Goal: Task Accomplishment & Management: Complete application form

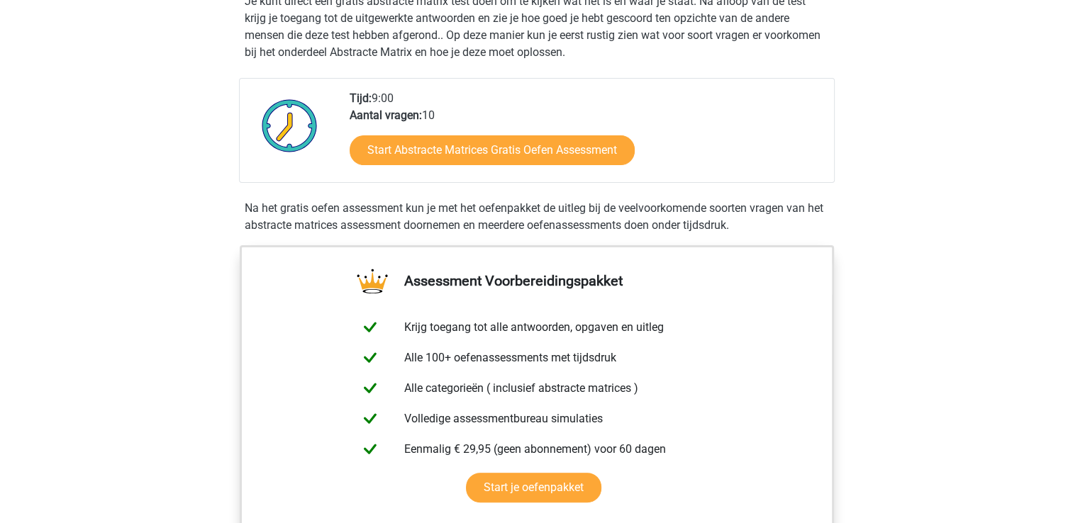
scroll to position [245, 0]
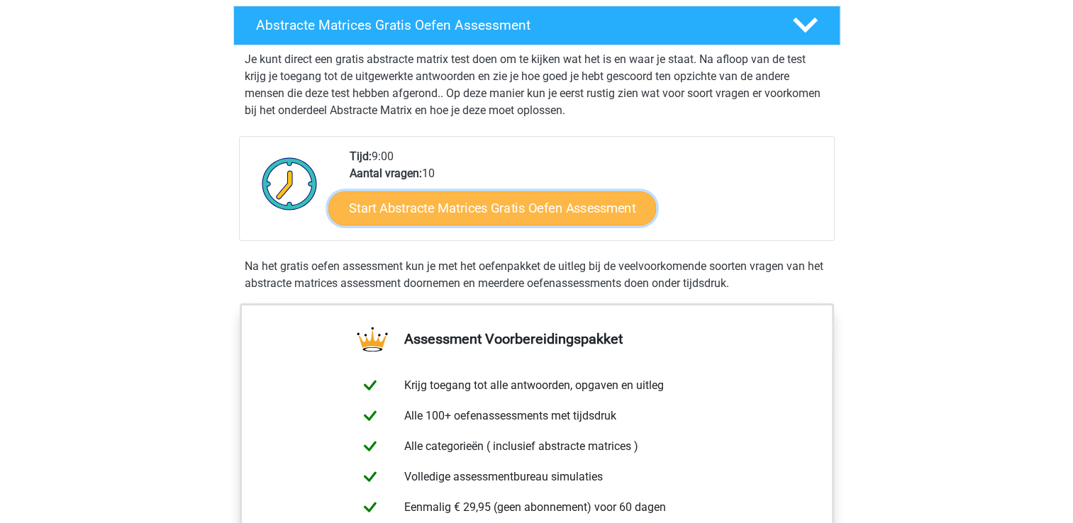
click at [462, 206] on link "Start Abstracte Matrices Gratis Oefen Assessment" at bounding box center [492, 208] width 328 height 34
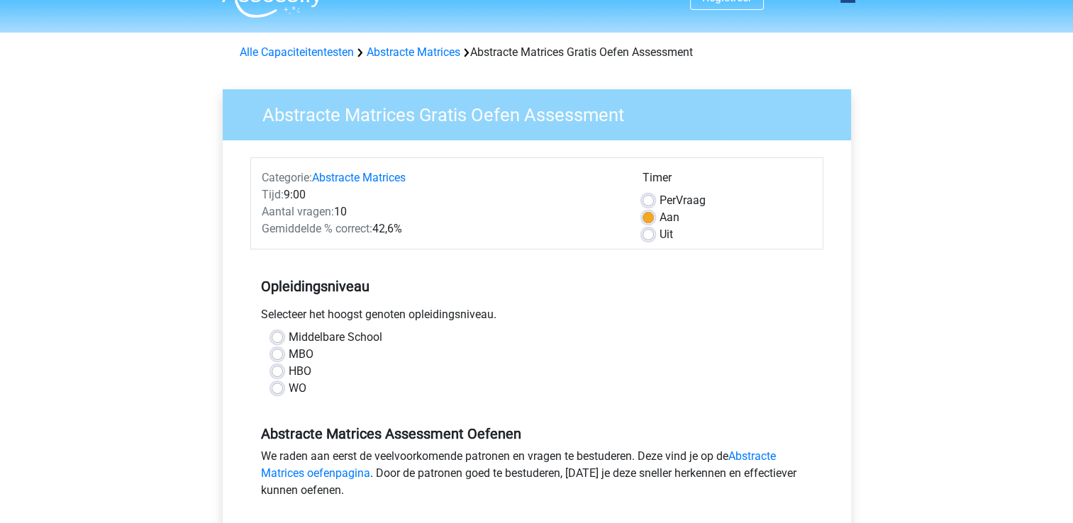
scroll to position [28, 0]
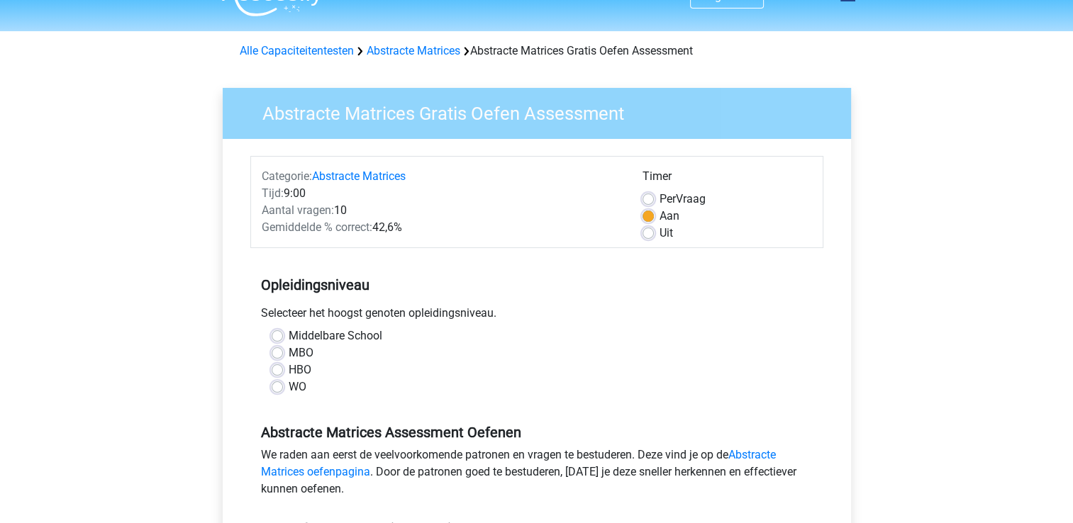
click at [289, 385] on label "WO" at bounding box center [298, 387] width 18 height 17
click at [274, 385] on input "WO" at bounding box center [277, 386] width 11 height 14
radio input "true"
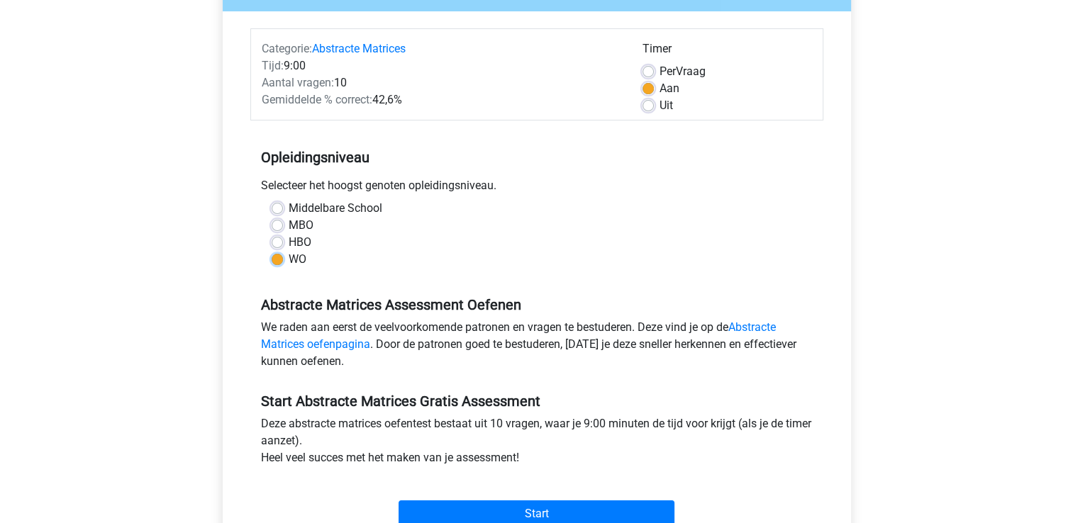
scroll to position [262, 0]
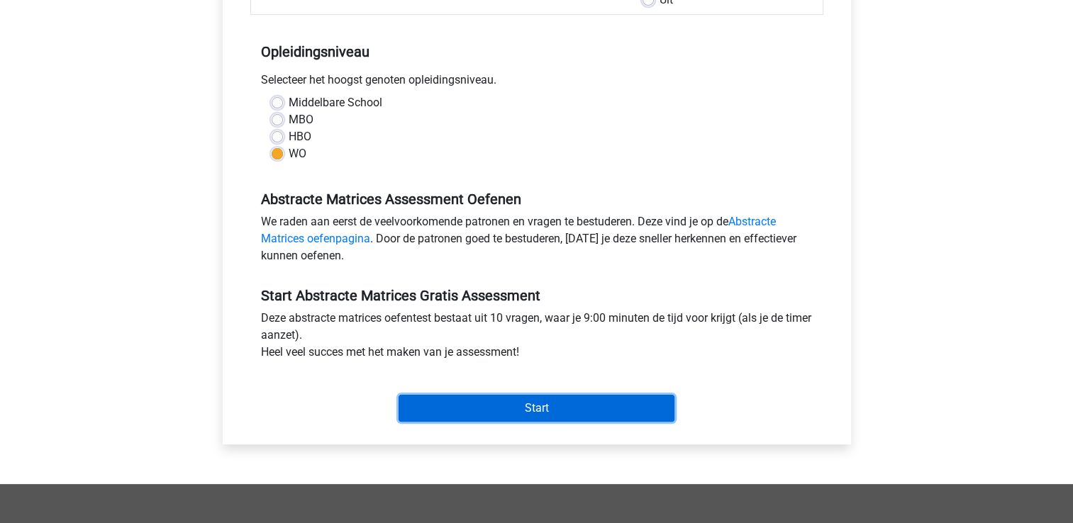
click at [539, 406] on input "Start" at bounding box center [537, 408] width 276 height 27
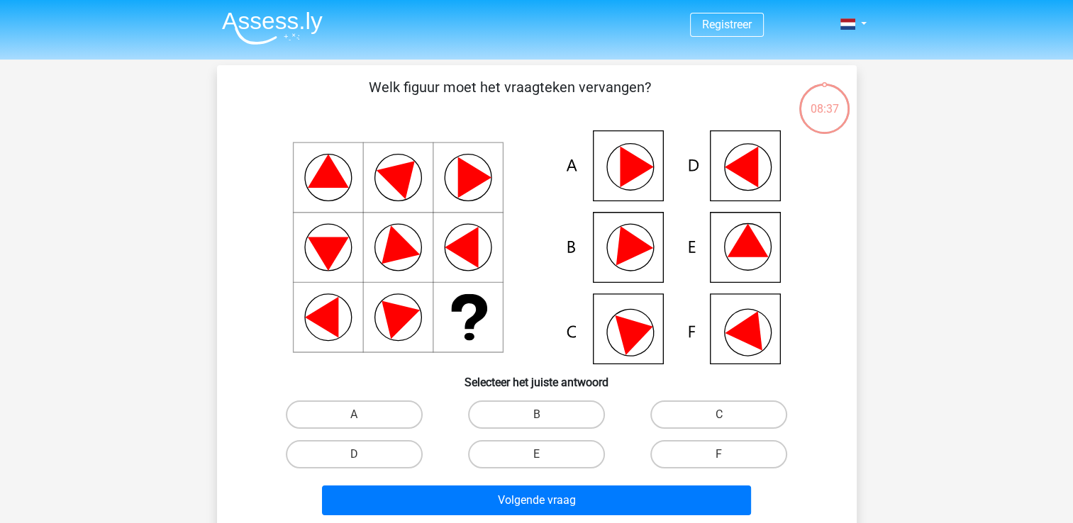
click at [755, 240] on icon at bounding box center [747, 240] width 41 height 33
click at [536, 458] on input "E" at bounding box center [540, 459] width 9 height 9
radio input "true"
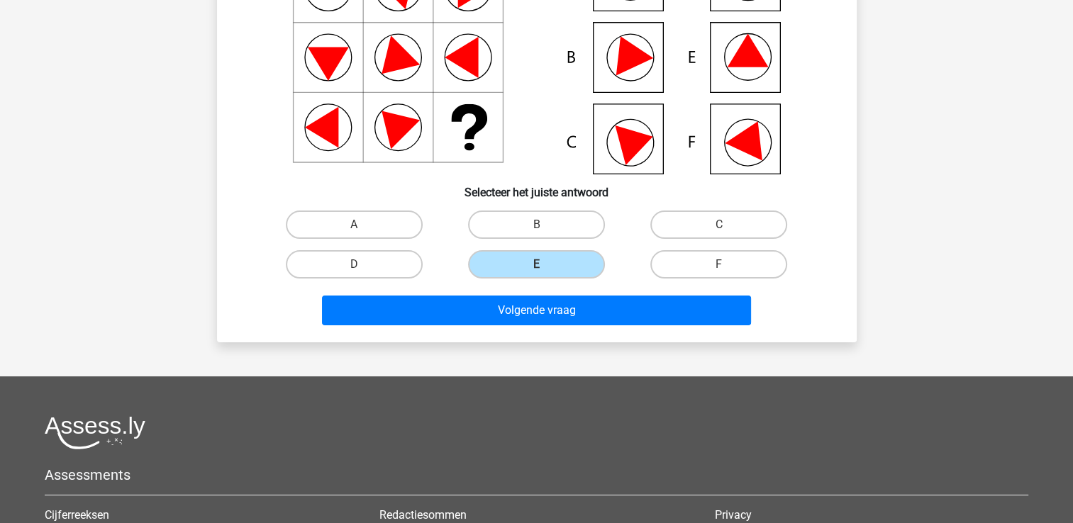
scroll to position [199, 0]
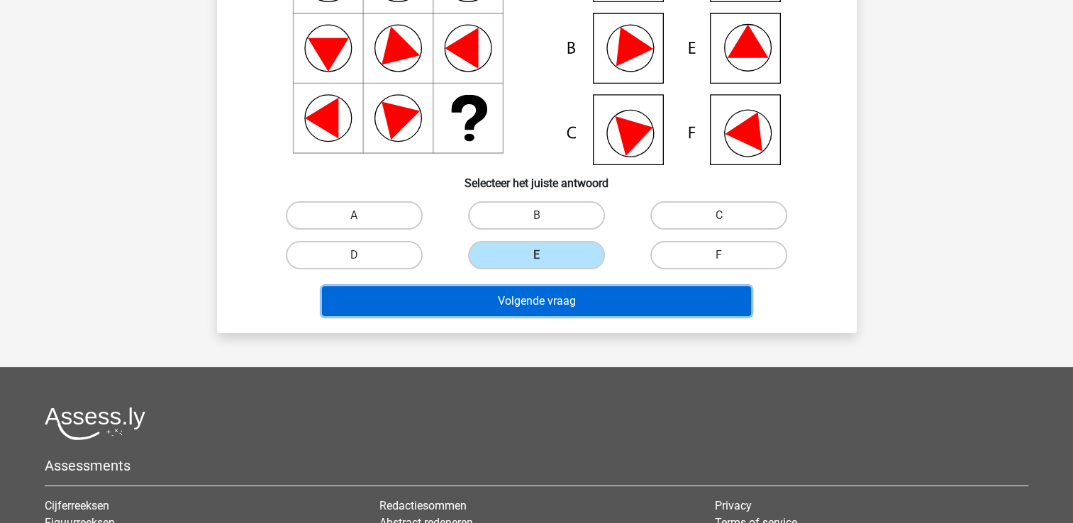
click at [520, 292] on button "Volgende vraag" at bounding box center [536, 302] width 429 height 30
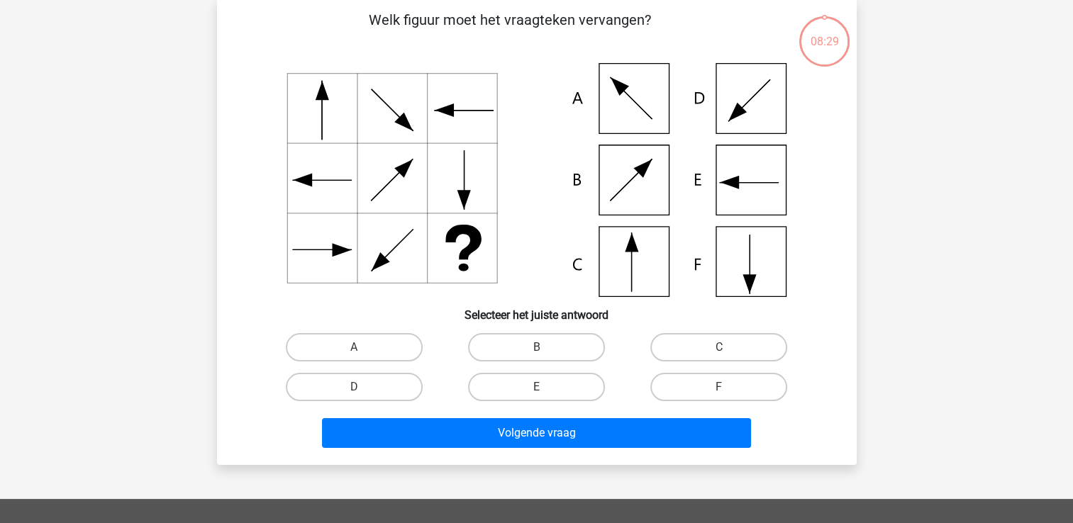
scroll to position [65, 0]
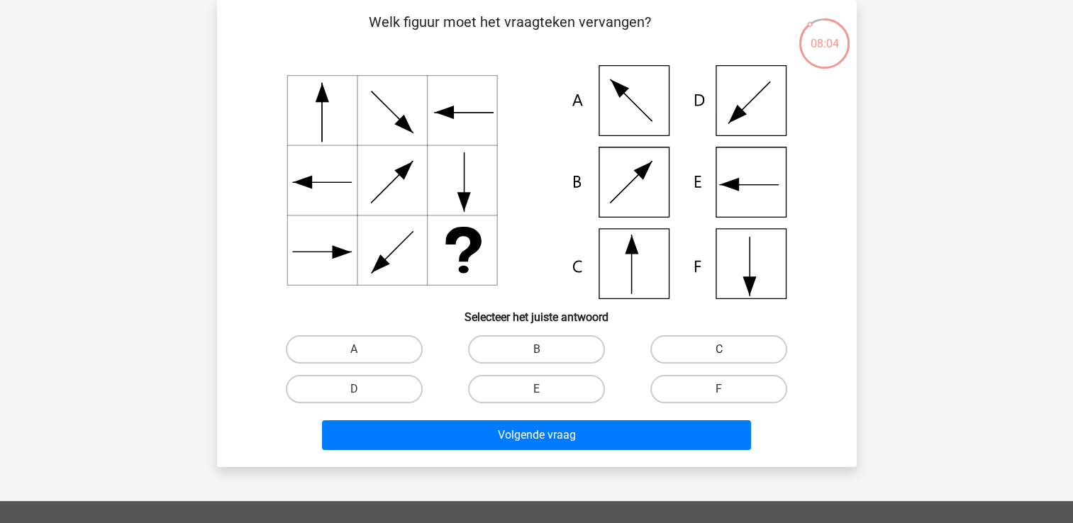
click at [722, 345] on label "C" at bounding box center [718, 349] width 137 height 28
click at [722, 350] on input "C" at bounding box center [723, 354] width 9 height 9
radio input "true"
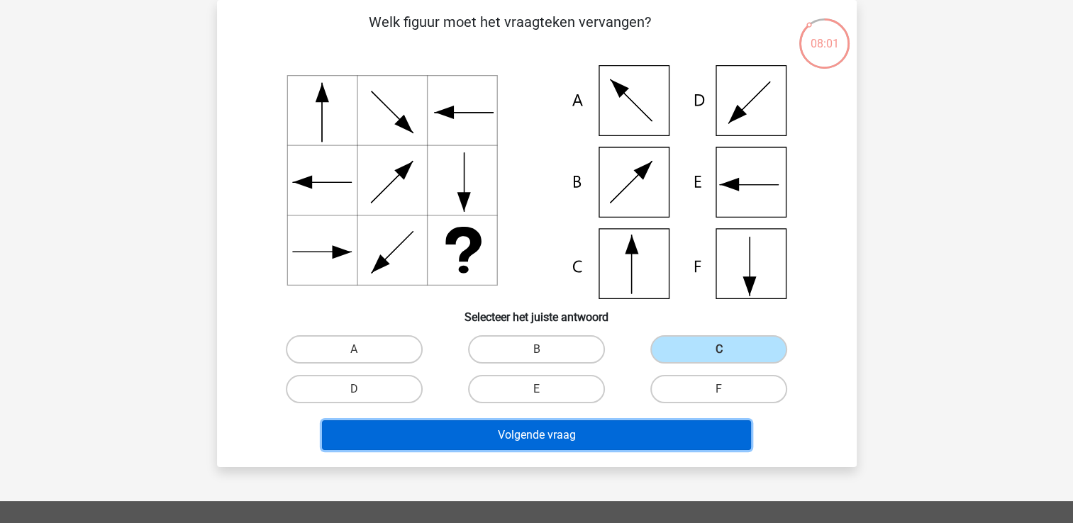
click at [531, 433] on button "Volgende vraag" at bounding box center [536, 436] width 429 height 30
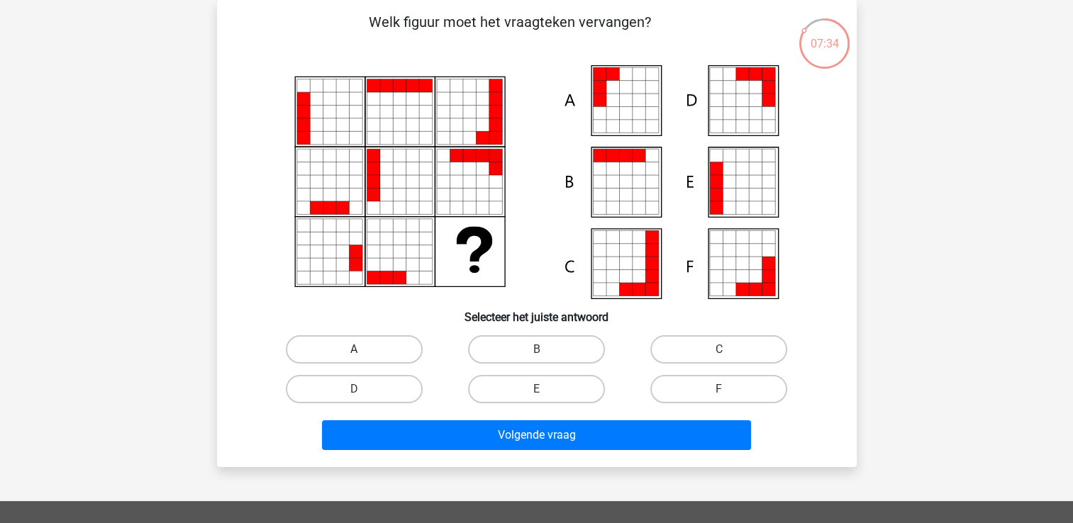
click at [351, 348] on label "A" at bounding box center [354, 349] width 137 height 28
click at [354, 350] on input "A" at bounding box center [358, 354] width 9 height 9
radio input "true"
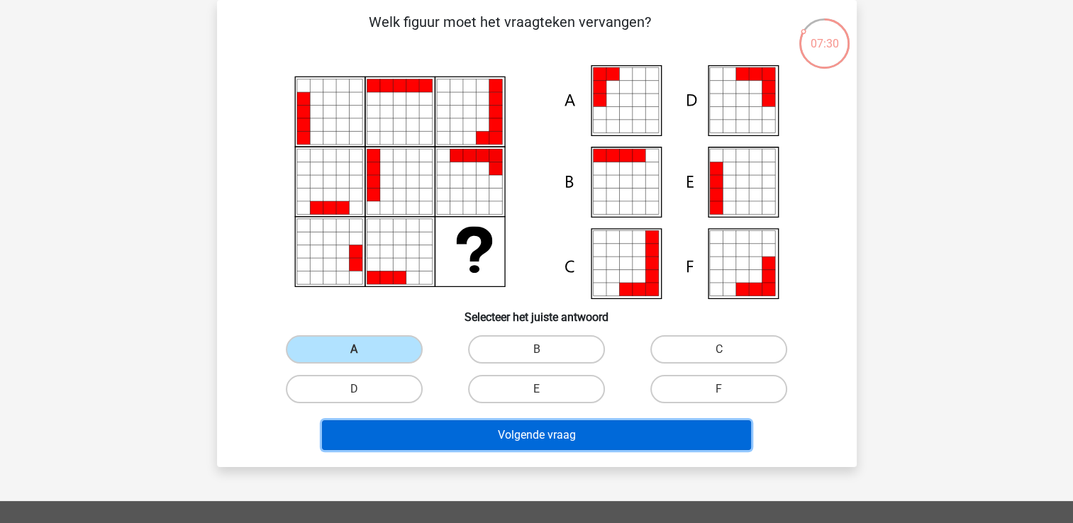
click at [524, 431] on button "Volgende vraag" at bounding box center [536, 436] width 429 height 30
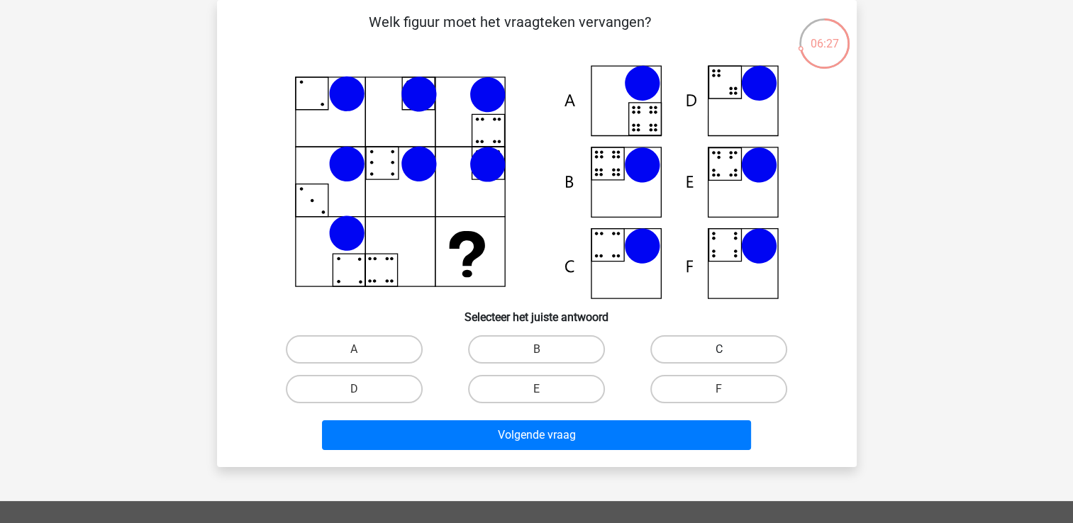
click at [710, 342] on label "C" at bounding box center [718, 349] width 137 height 28
click at [719, 350] on input "C" at bounding box center [723, 354] width 9 height 9
radio input "true"
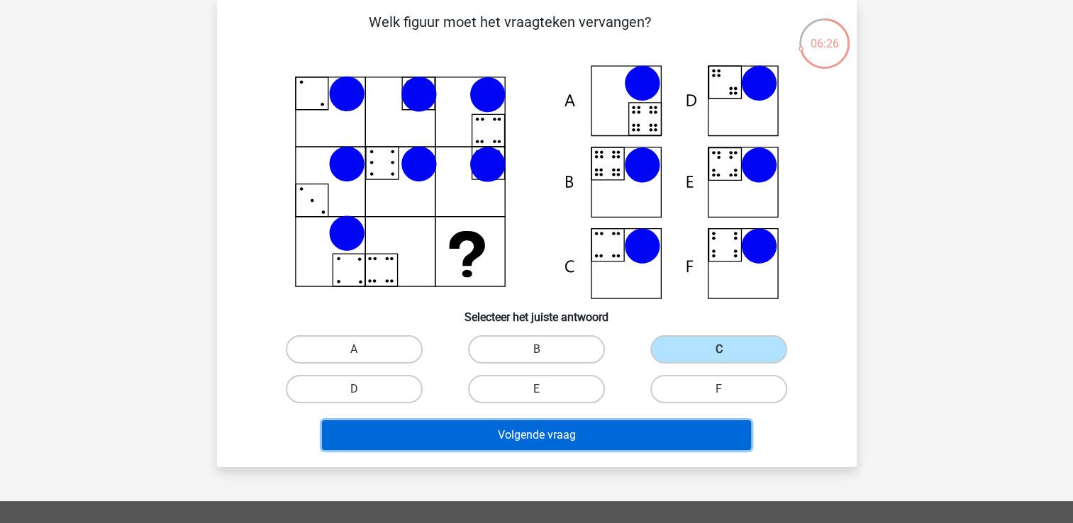
click at [562, 428] on button "Volgende vraag" at bounding box center [536, 436] width 429 height 30
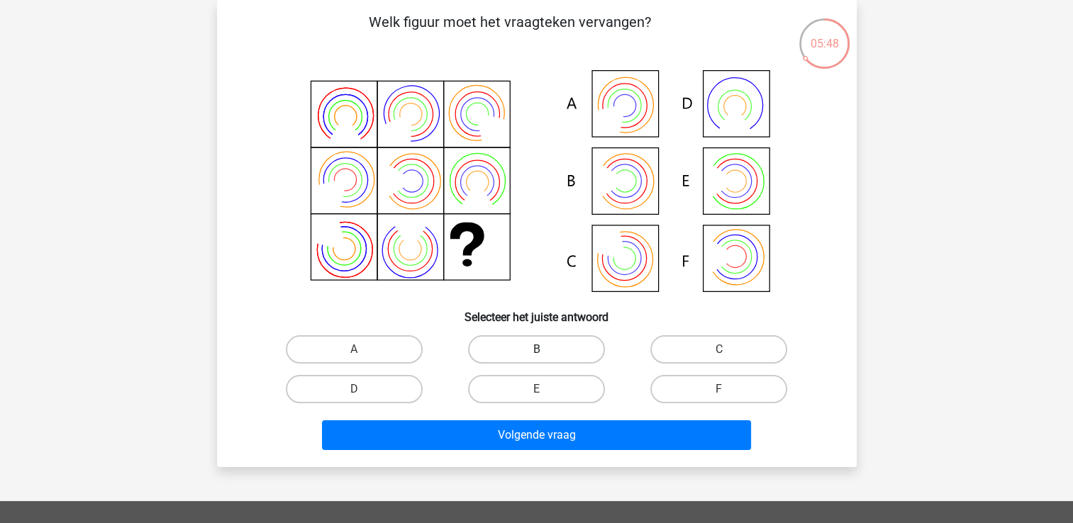
click at [538, 348] on label "B" at bounding box center [536, 349] width 137 height 28
click at [538, 350] on input "B" at bounding box center [540, 354] width 9 height 9
radio input "true"
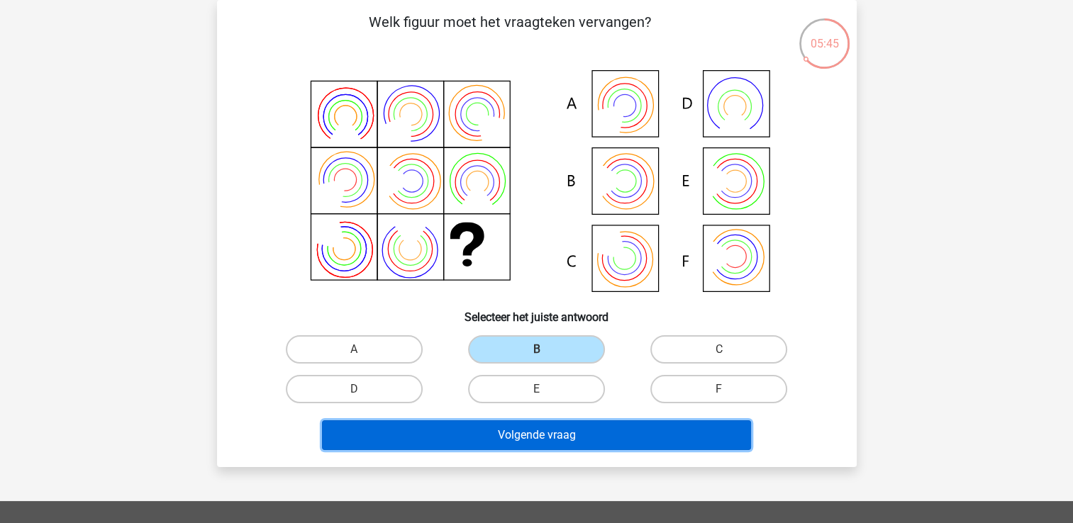
click at [479, 431] on button "Volgende vraag" at bounding box center [536, 436] width 429 height 30
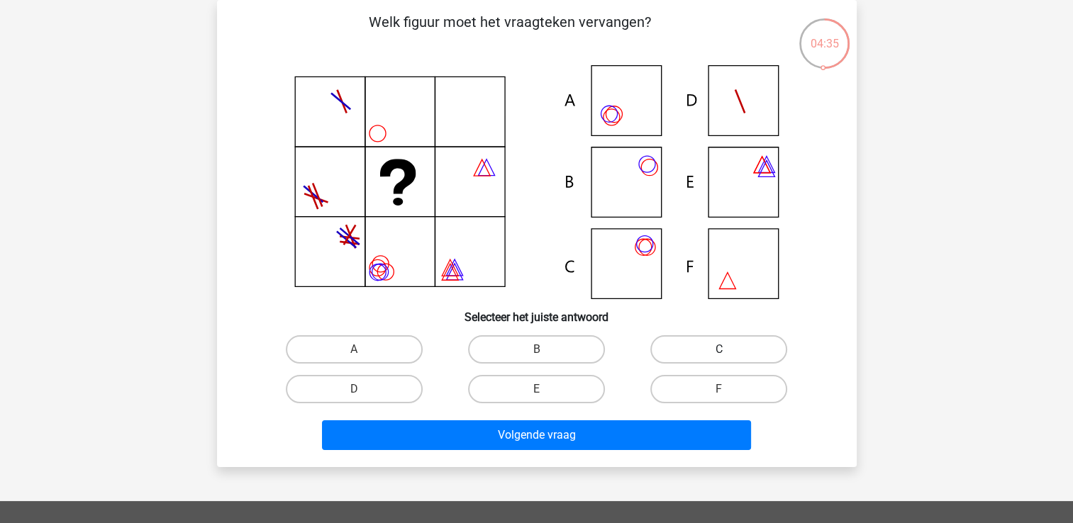
click at [690, 349] on label "C" at bounding box center [718, 349] width 137 height 28
click at [719, 350] on input "C" at bounding box center [723, 354] width 9 height 9
radio input "true"
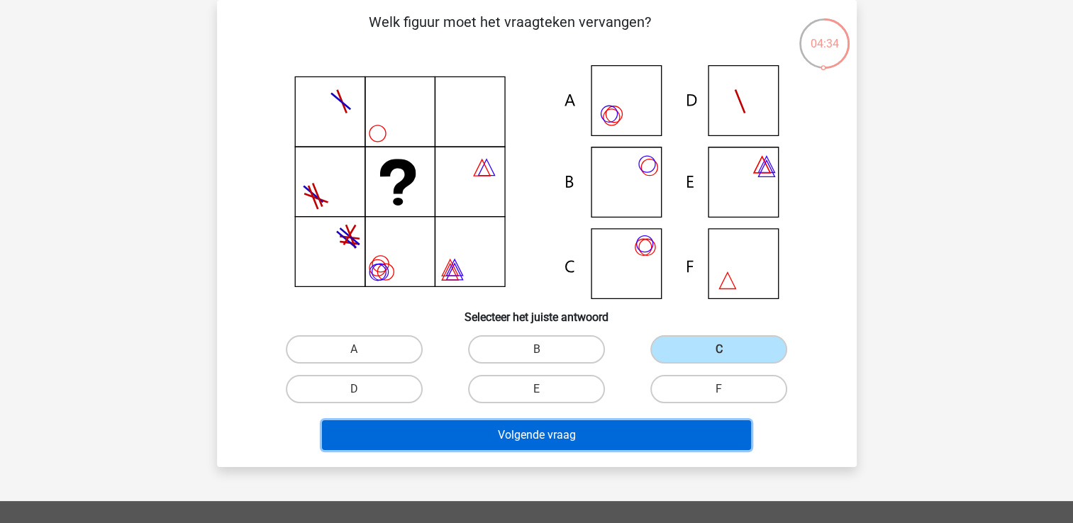
click at [515, 430] on button "Volgende vraag" at bounding box center [536, 436] width 429 height 30
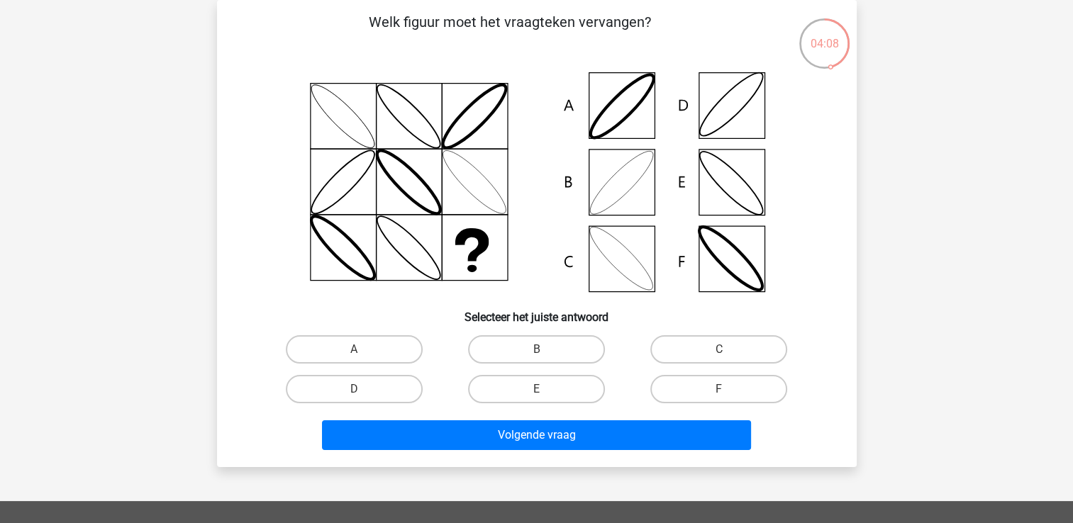
click at [611, 194] on icon at bounding box center [537, 182] width 572 height 234
click at [531, 355] on label "B" at bounding box center [536, 349] width 137 height 28
click at [536, 355] on input "B" at bounding box center [540, 354] width 9 height 9
radio input "true"
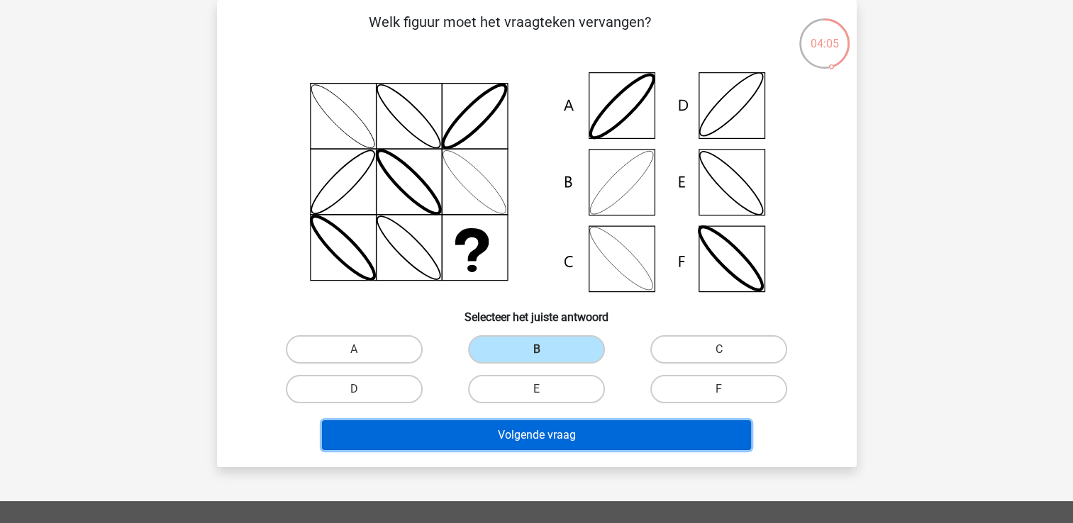
click at [603, 436] on button "Volgende vraag" at bounding box center [536, 436] width 429 height 30
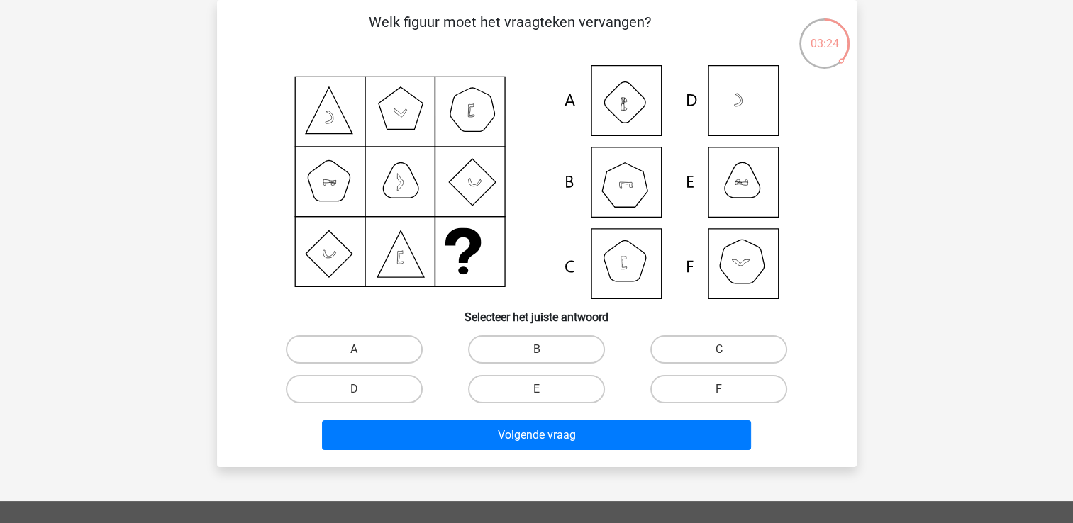
click at [611, 258] on icon at bounding box center [537, 182] width 572 height 234
click at [364, 394] on label "D" at bounding box center [354, 389] width 137 height 28
click at [363, 394] on input "D" at bounding box center [358, 393] width 9 height 9
radio input "true"
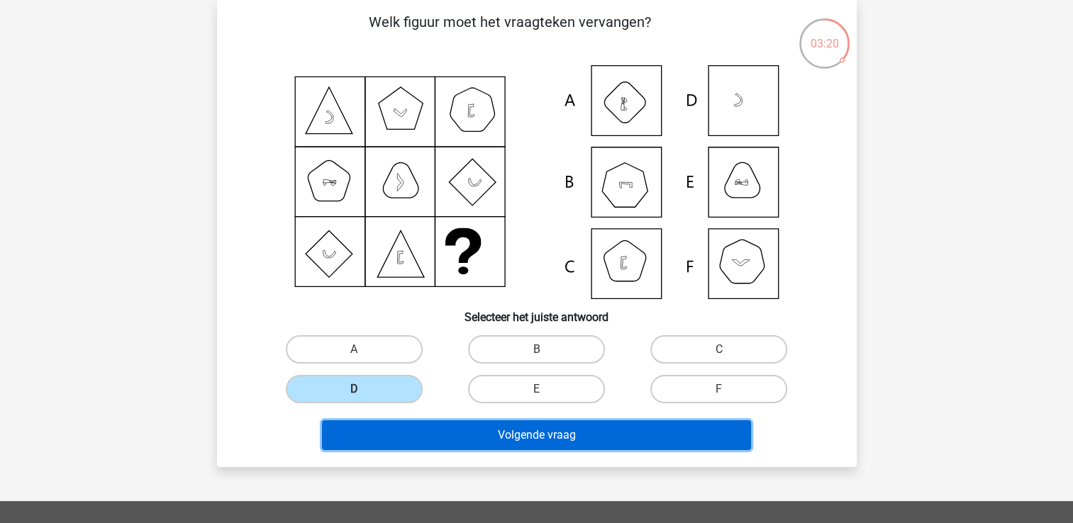
click at [551, 438] on button "Volgende vraag" at bounding box center [536, 436] width 429 height 30
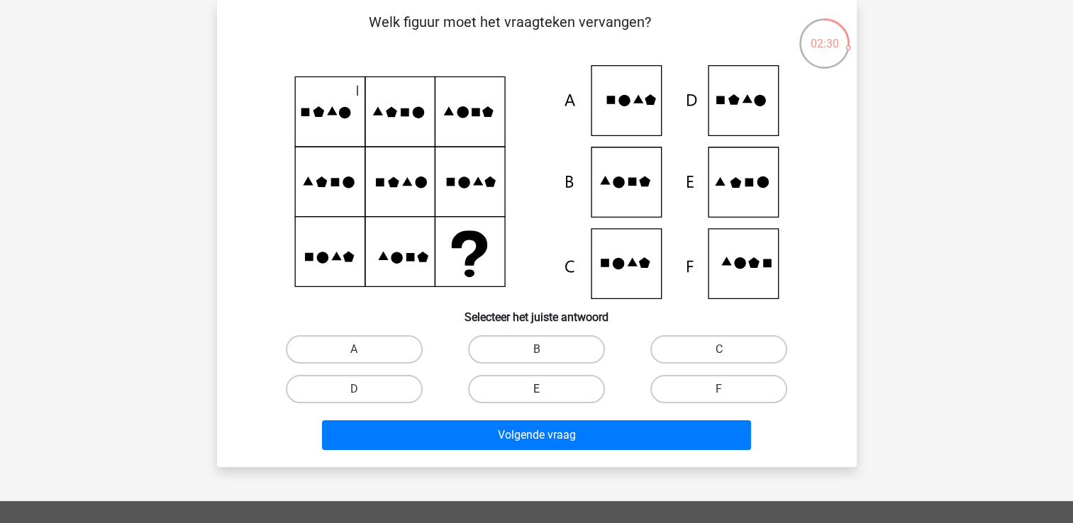
click at [511, 390] on label "E" at bounding box center [536, 389] width 137 height 28
click at [536, 390] on input "E" at bounding box center [540, 393] width 9 height 9
radio input "true"
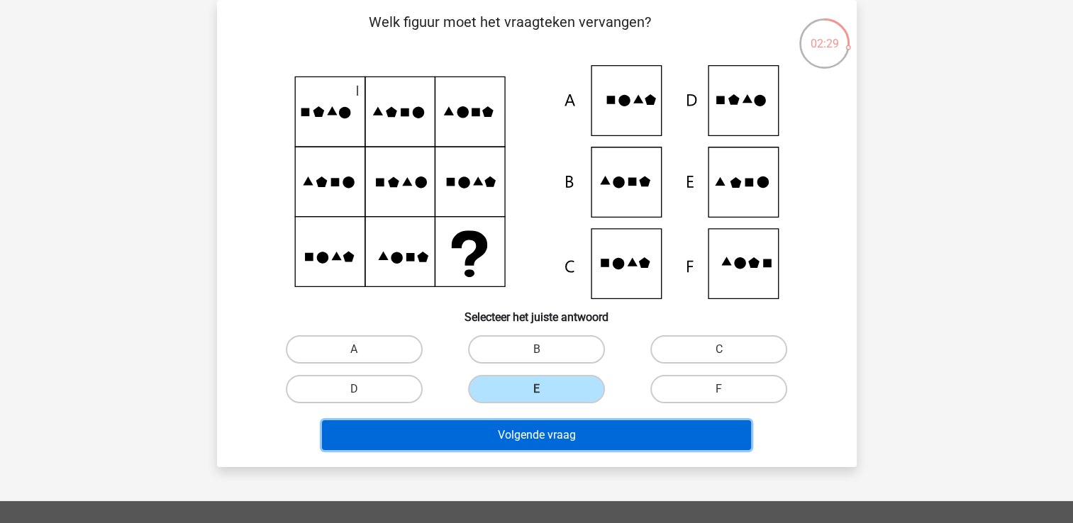
click at [511, 436] on button "Volgende vraag" at bounding box center [536, 436] width 429 height 30
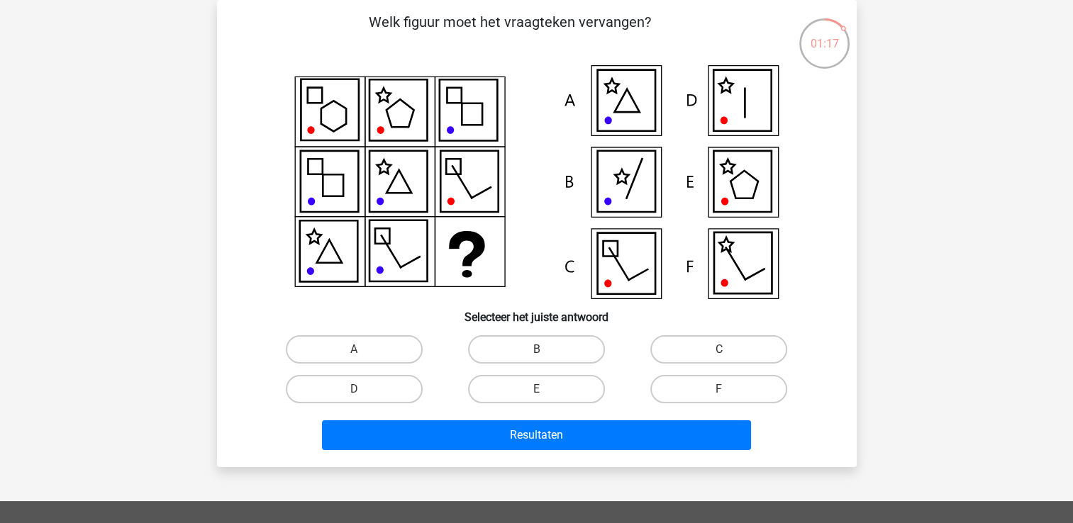
click at [740, 265] on icon at bounding box center [742, 263] width 57 height 61
click at [735, 387] on label "F" at bounding box center [718, 389] width 137 height 28
click at [728, 389] on input "F" at bounding box center [723, 393] width 9 height 9
radio input "true"
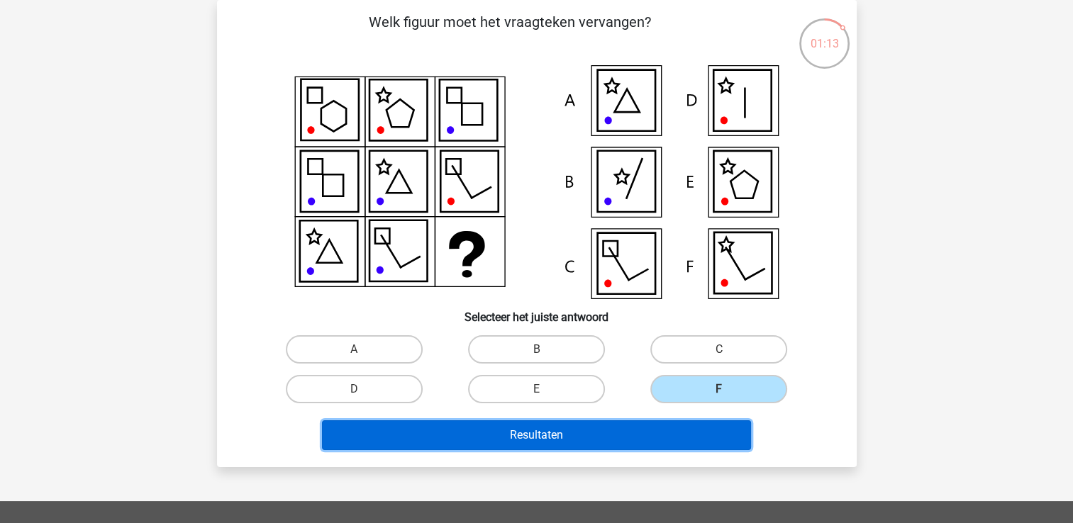
click at [573, 433] on button "Resultaten" at bounding box center [536, 436] width 429 height 30
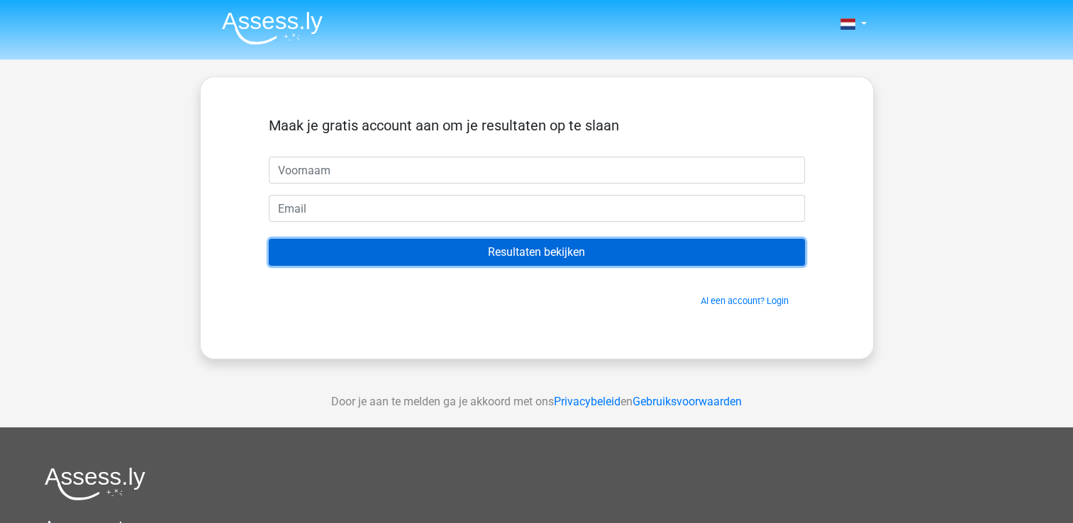
click at [533, 257] on input "Resultaten bekijken" at bounding box center [537, 252] width 536 height 27
